Goal: Transaction & Acquisition: Purchase product/service

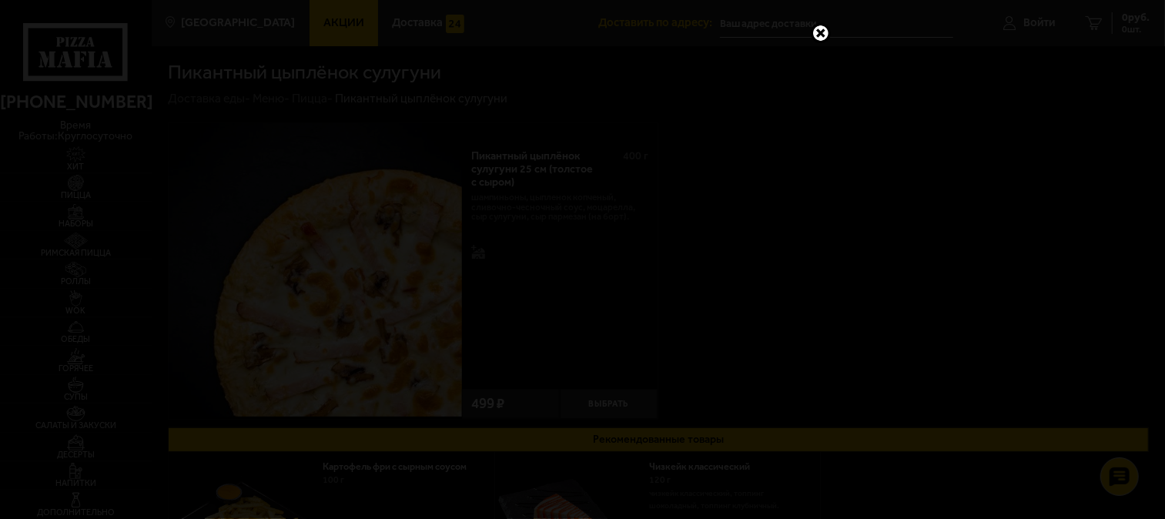
click at [822, 33] on link at bounding box center [821, 33] width 20 height 20
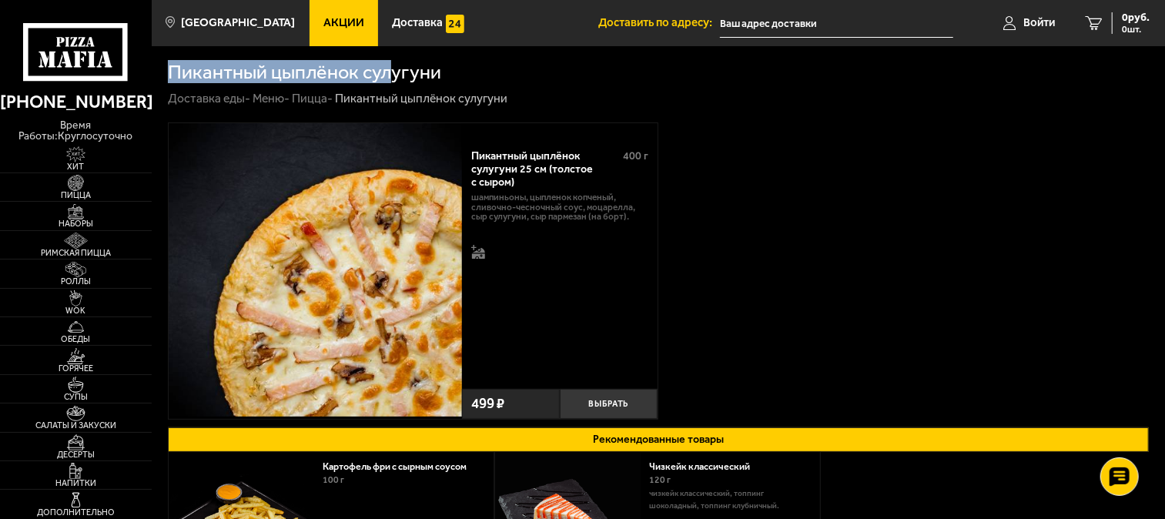
drag, startPoint x: 326, startPoint y: 78, endPoint x: 163, endPoint y: 73, distance: 162.5
click at [163, 73] on section "Пикантный цыплёнок сулугуни Доставка еды - Меню - Пицца - Пикантный цыплёнок су…" at bounding box center [658, 366] width 1013 height 640
click at [206, 74] on h1 "Пикантный цыплёнок сулугуни" at bounding box center [304, 71] width 273 height 19
click at [206, 75] on h1 "Пикантный цыплёнок сулугуни" at bounding box center [304, 71] width 273 height 19
click at [206, 77] on h1 "Пикантный цыплёнок сулугуни" at bounding box center [304, 71] width 273 height 19
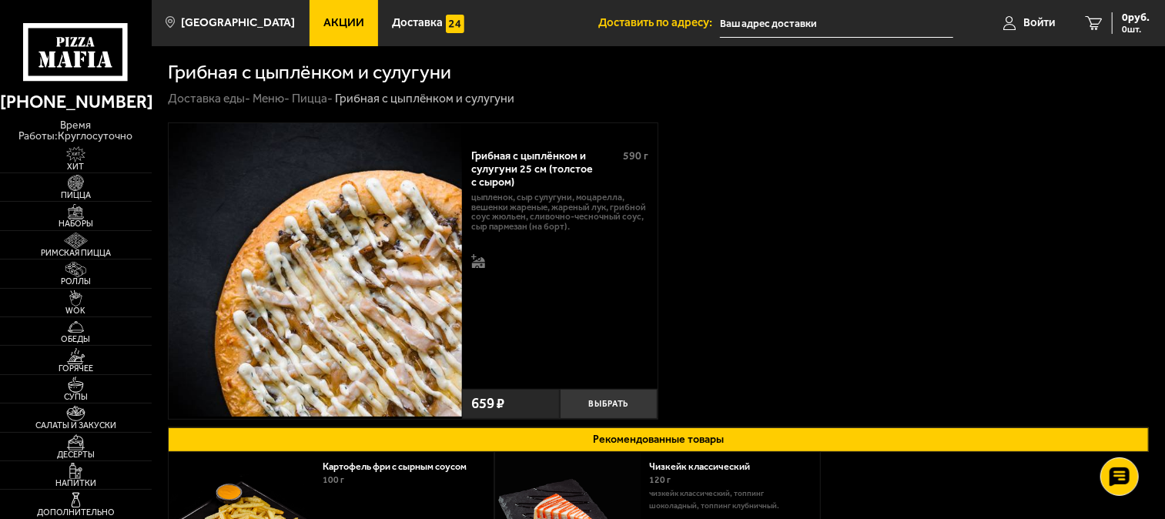
click at [305, 78] on h1 "Грибная с цыплёнком и сулугуни" at bounding box center [309, 71] width 283 height 19
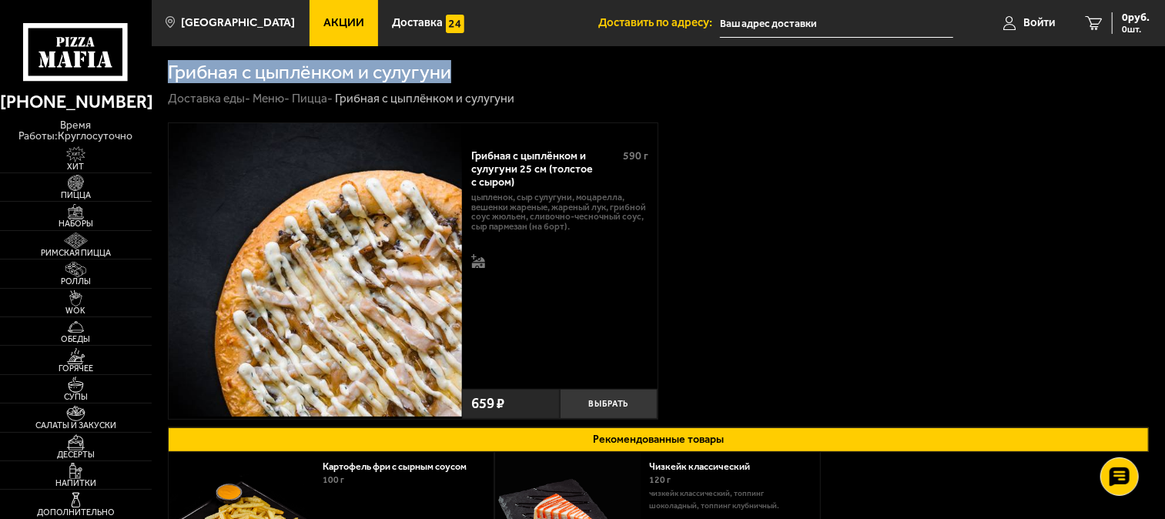
click at [305, 78] on h1 "Грибная с цыплёнком и сулугуни" at bounding box center [309, 71] width 283 height 19
